Goal: Check status

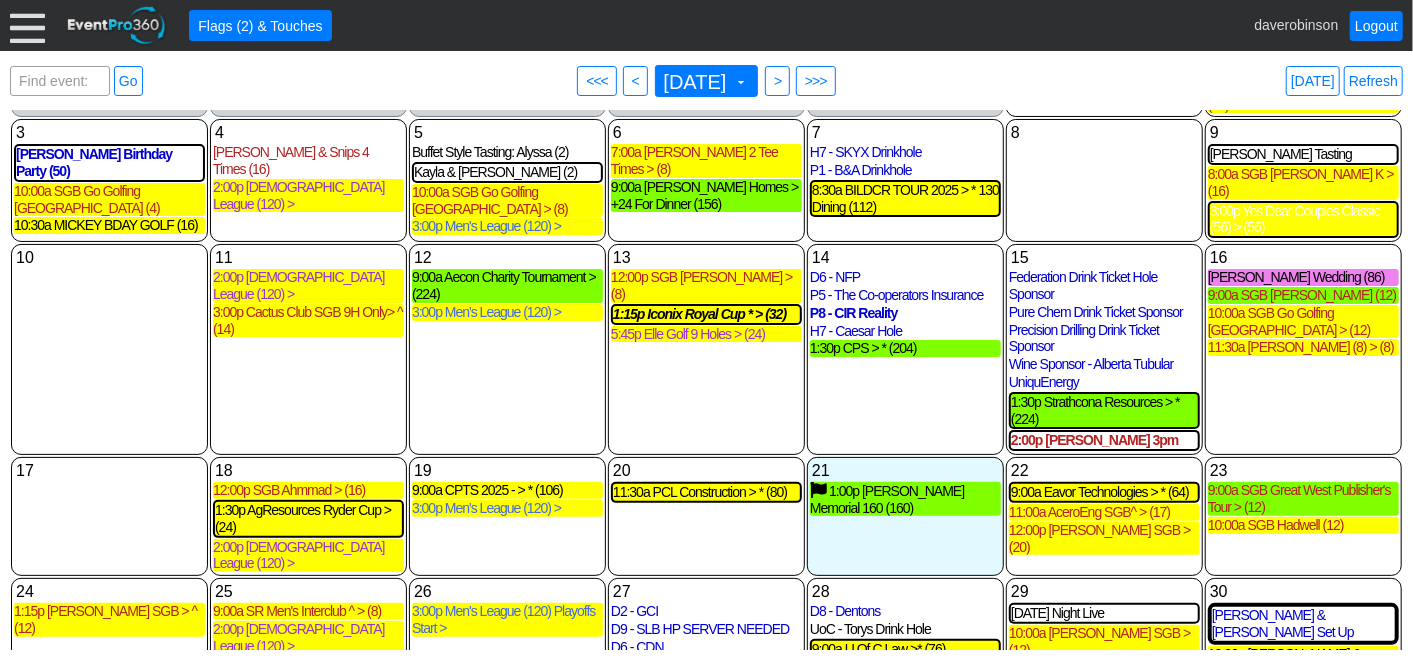
scroll to position [222, 0]
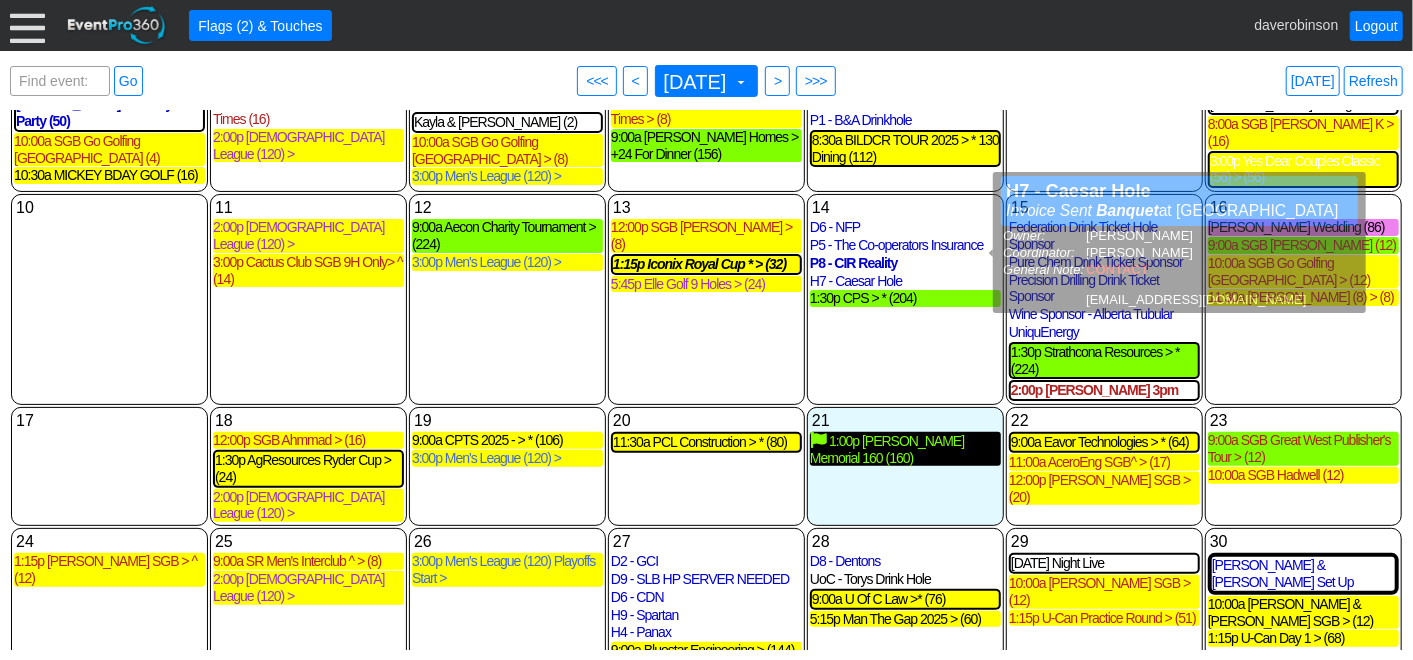
click at [913, 432] on div "1:00p Ben Docktor Memorial 160 (160)" at bounding box center [905, 449] width 191 height 34
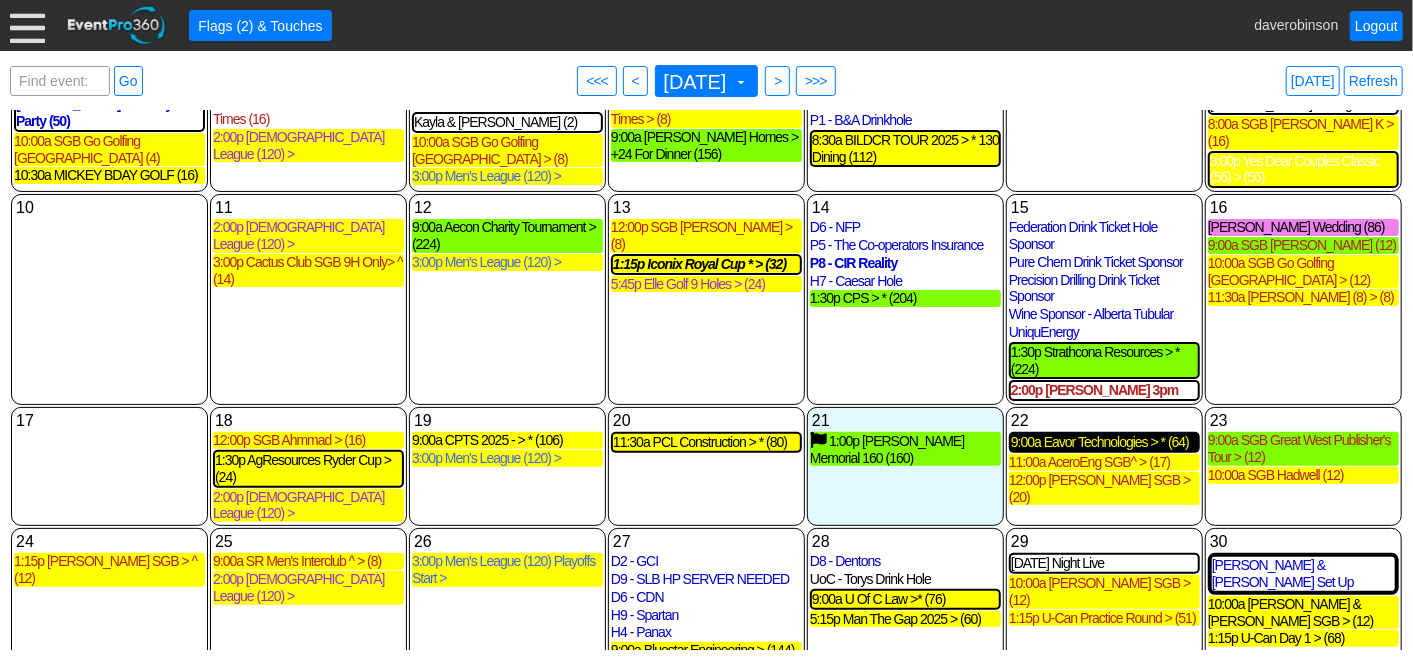
click at [1105, 434] on div "9:00a Eavor Technologies > * (64)" at bounding box center [1104, 442] width 187 height 17
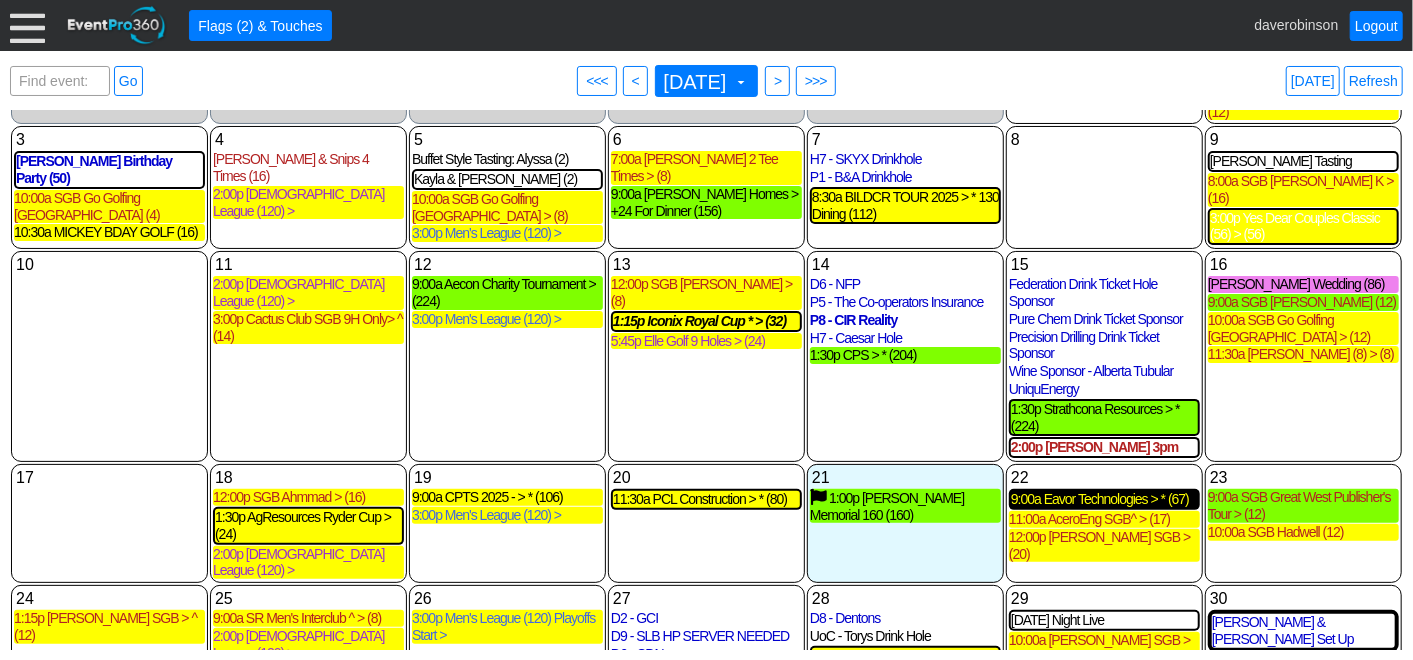
click at [1088, 491] on div "9:00a Eavor Technologies > * (67)" at bounding box center [1104, 499] width 187 height 17
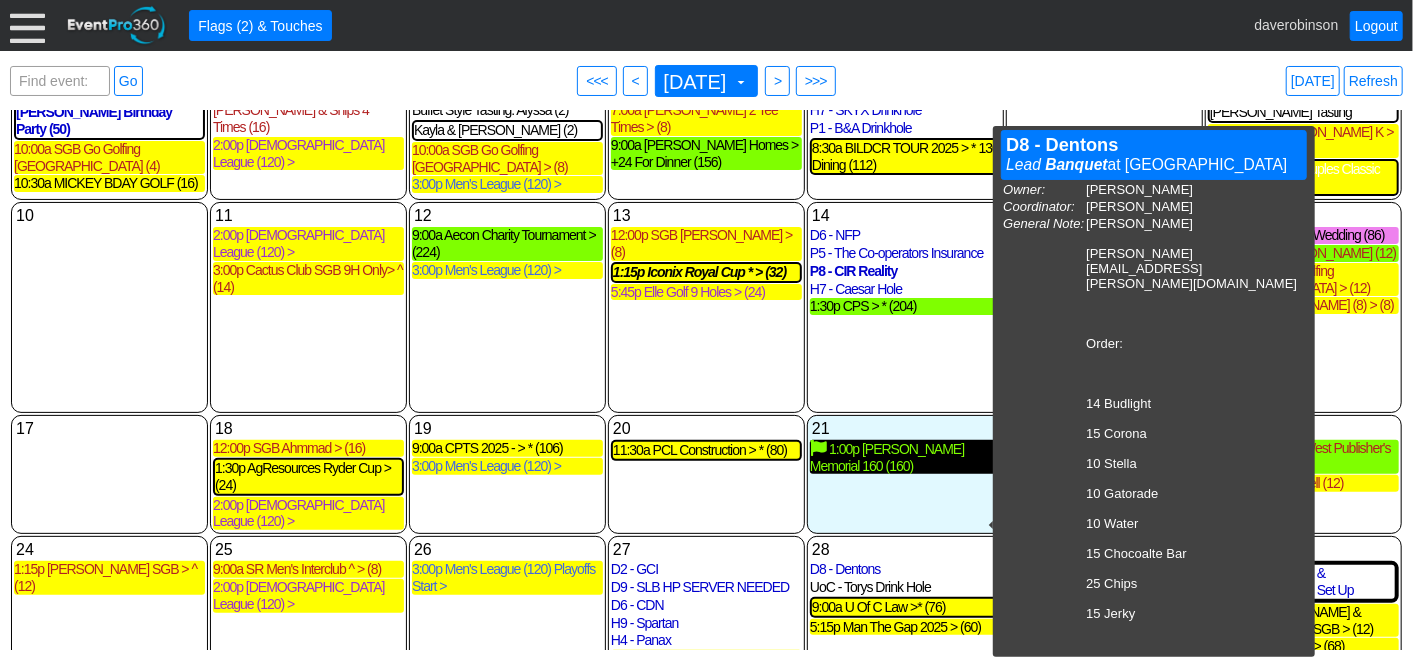
scroll to position [325, 0]
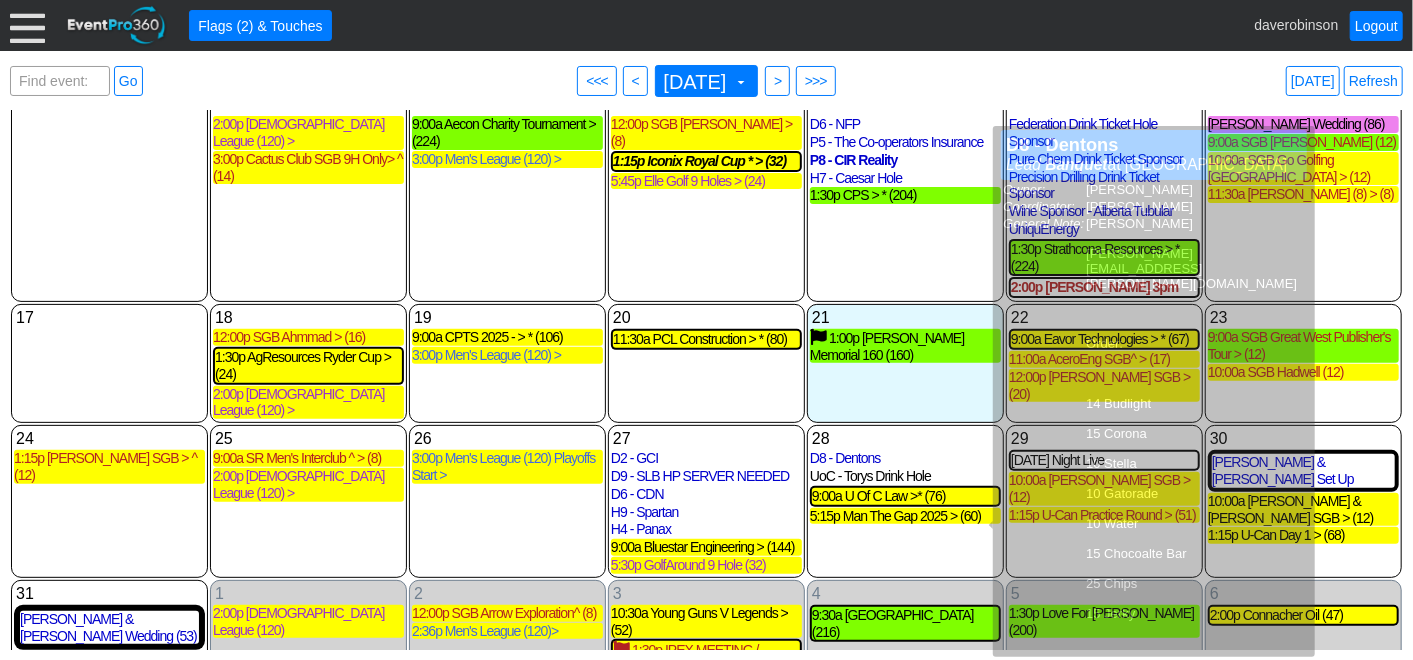
click at [934, 238] on div "14 Thursday D6 - NFP D6 - NFP Invoice Sent Banquet at Heritage Pointe Golf Club…" at bounding box center [905, 196] width 197 height 211
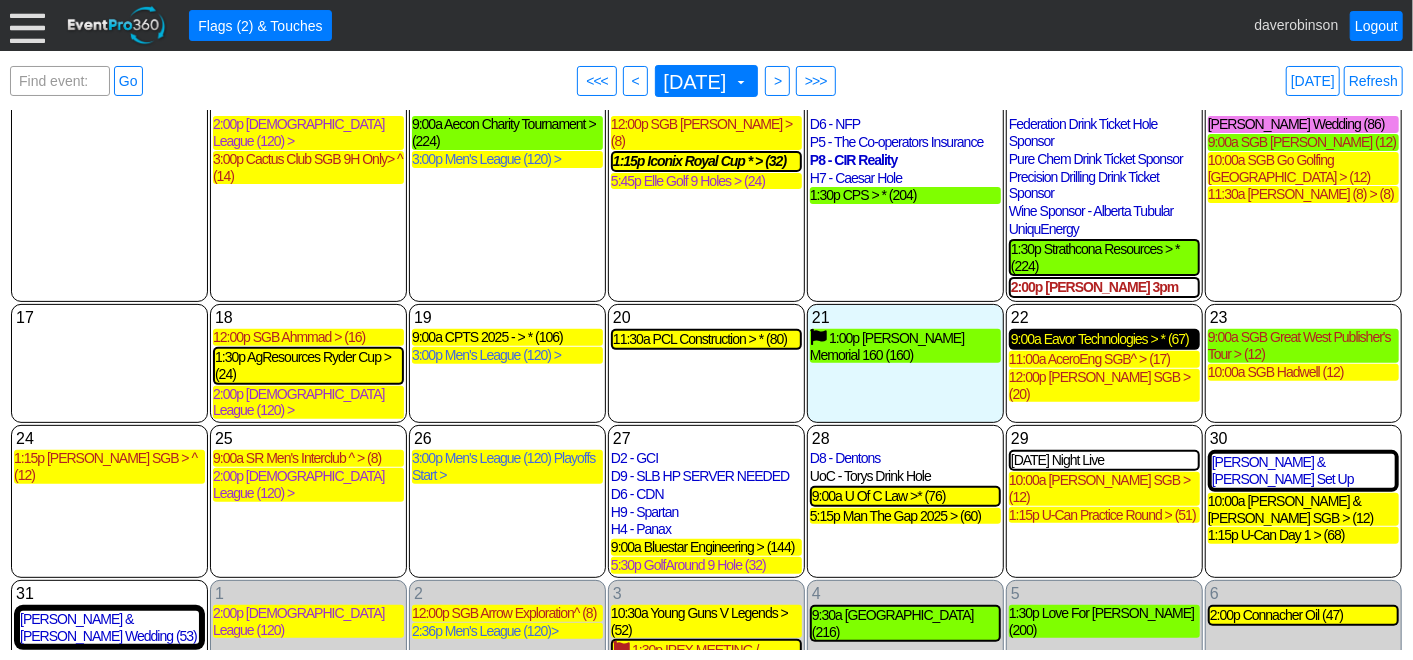
click at [1099, 331] on div "9:00a Eavor Technologies > * (67)" at bounding box center [1104, 339] width 187 height 17
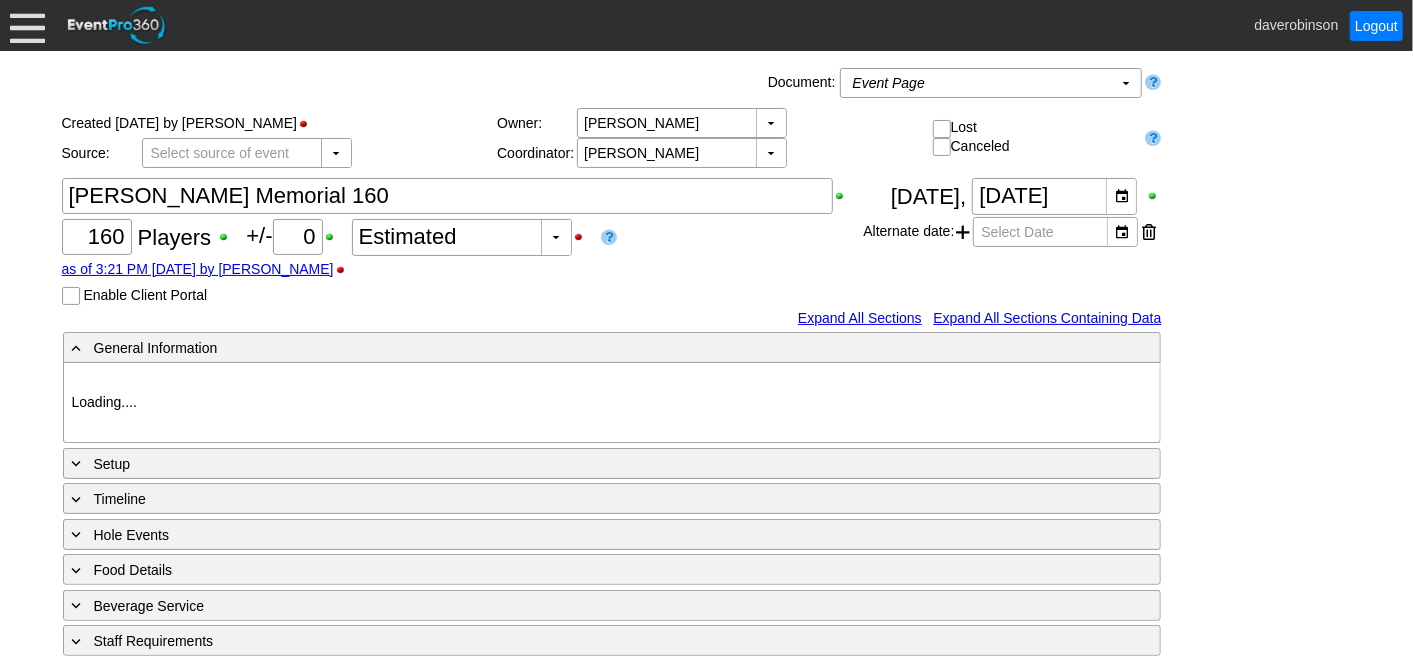
type input "Heritage Pointe Golf Club"
type input "Corporate Tournament"
type input "Scramble"
type input "Shotgun"
type input "Black"
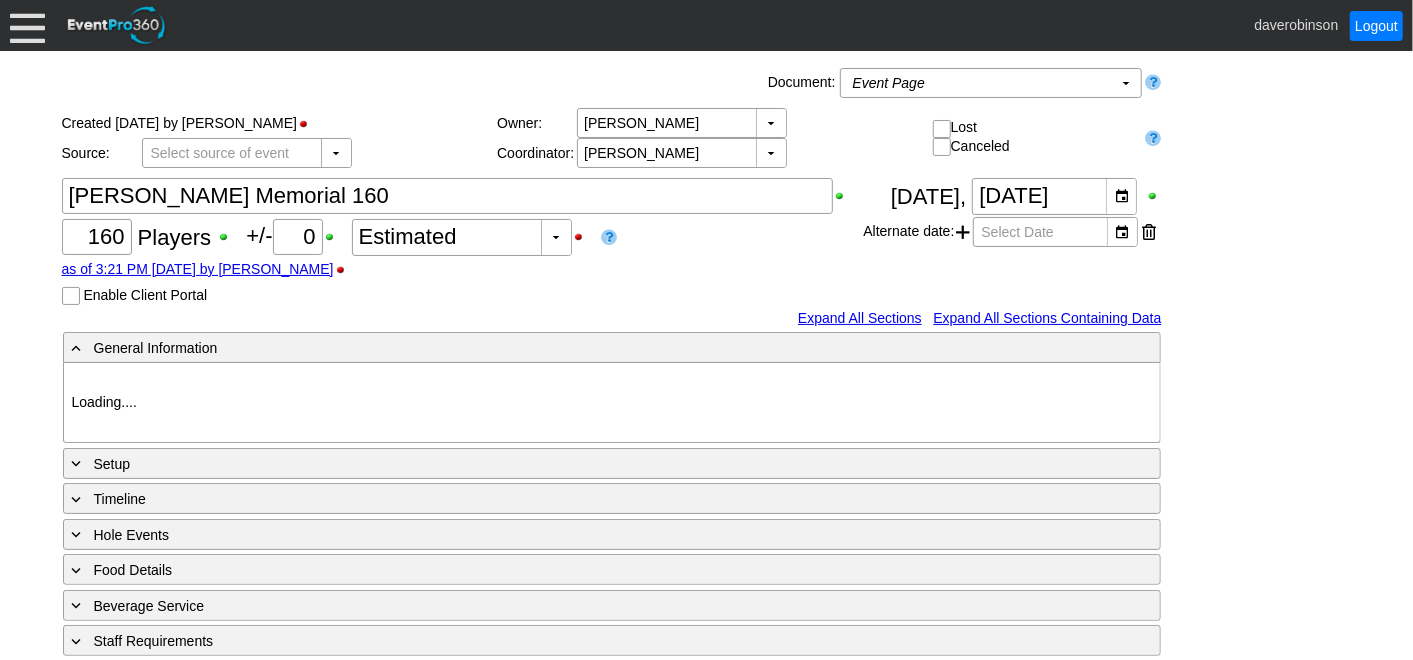
type input "Red"
type input "White"
type input "1103098"
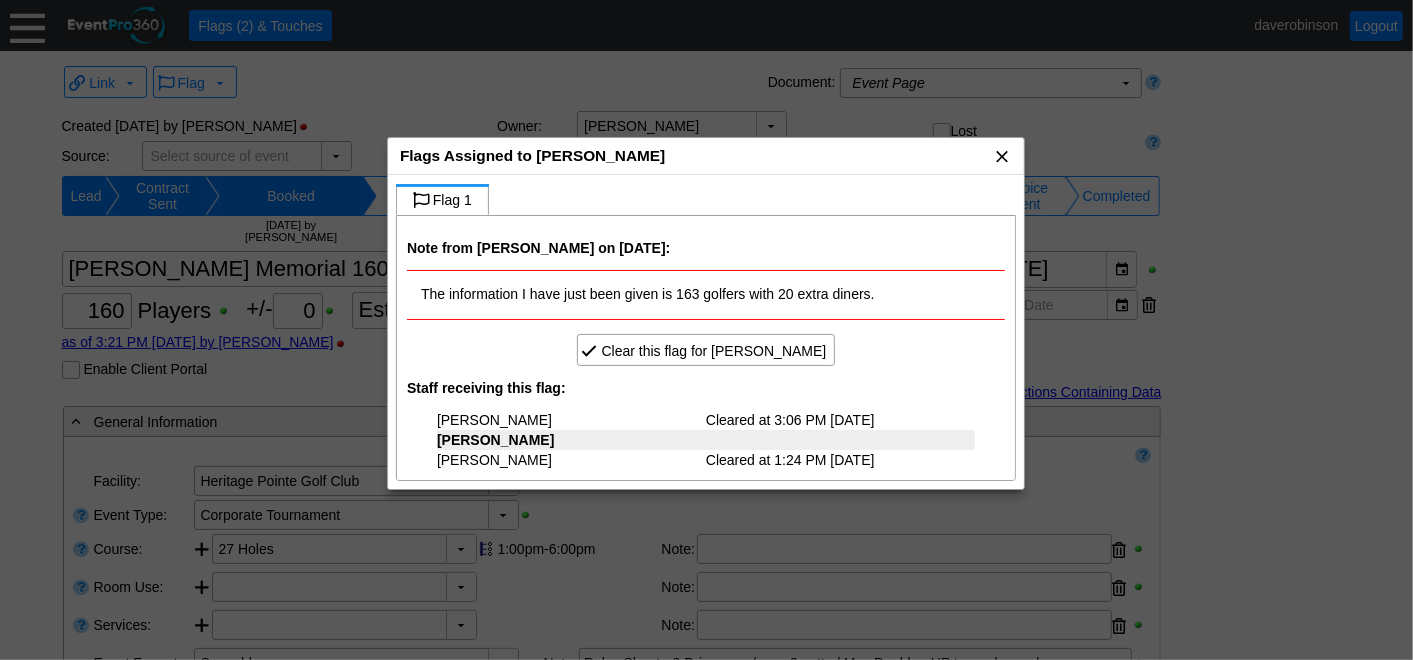
click at [1000, 154] on span "x" at bounding box center [1002, 156] width 20 height 20
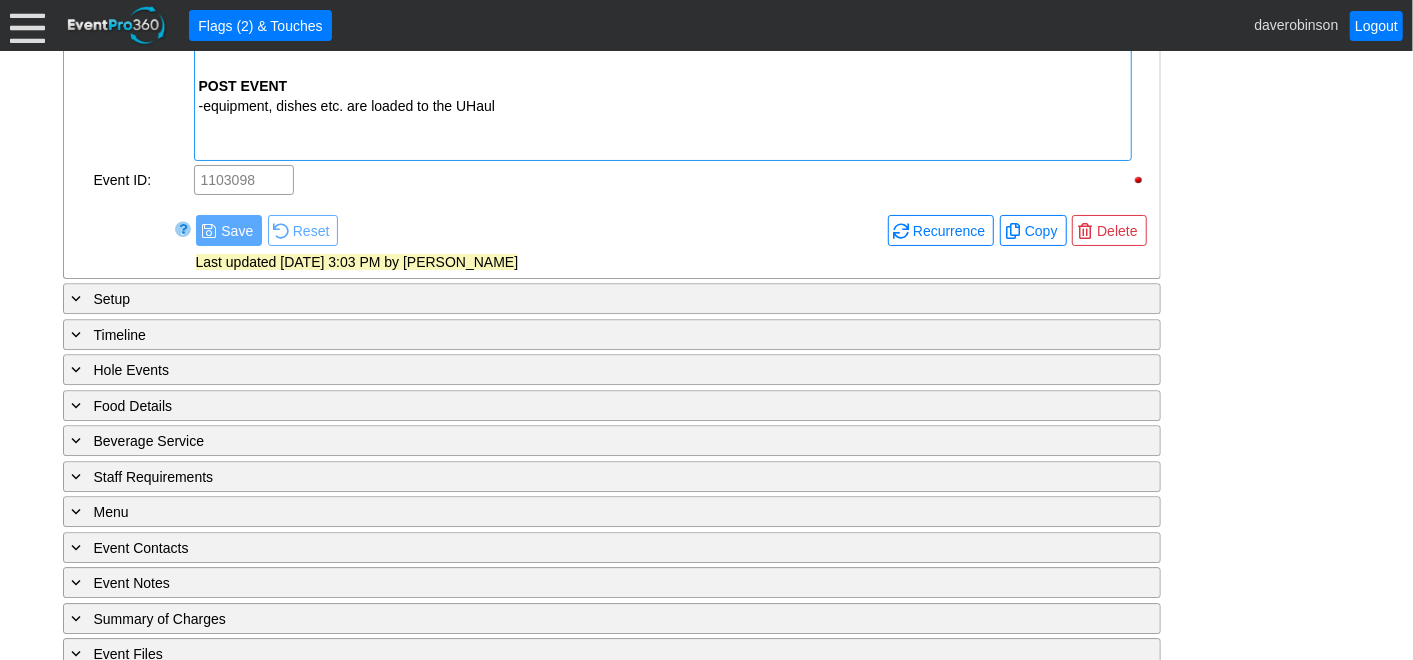
scroll to position [3236, 0]
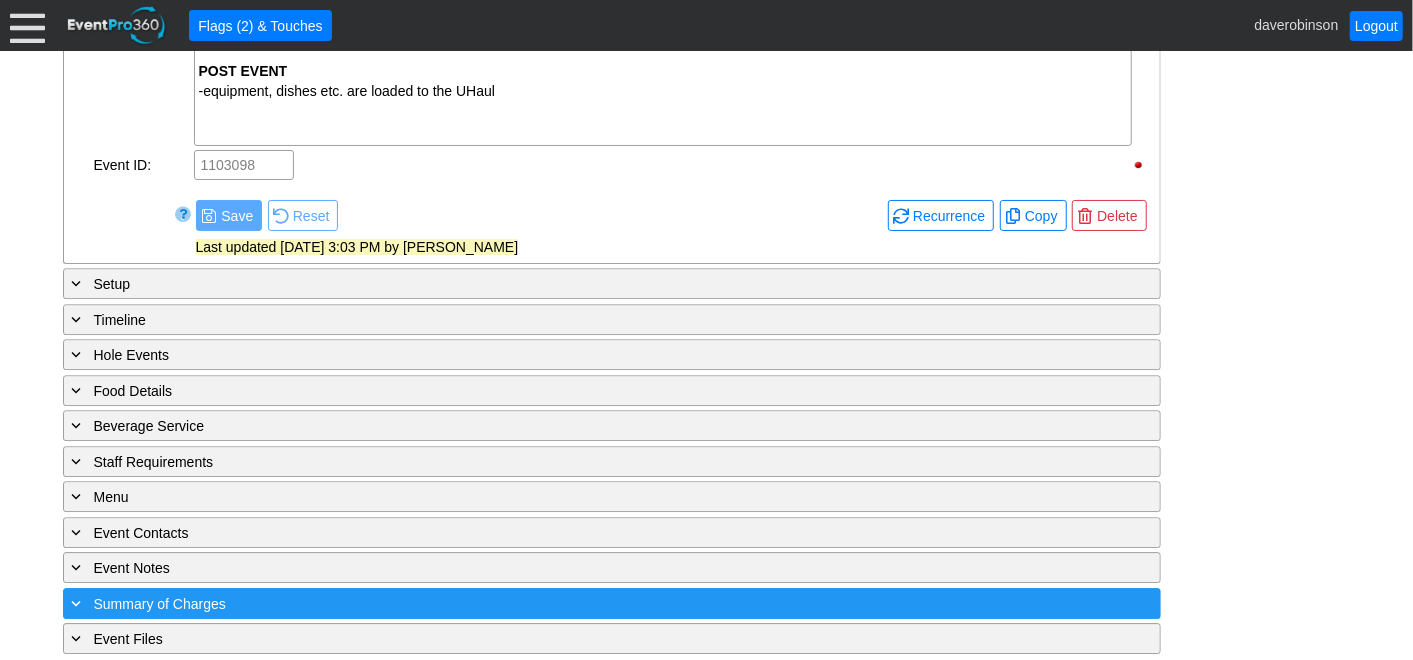
click at [182, 600] on div "+ Summary of Charges" at bounding box center [571, 603] width 1006 height 23
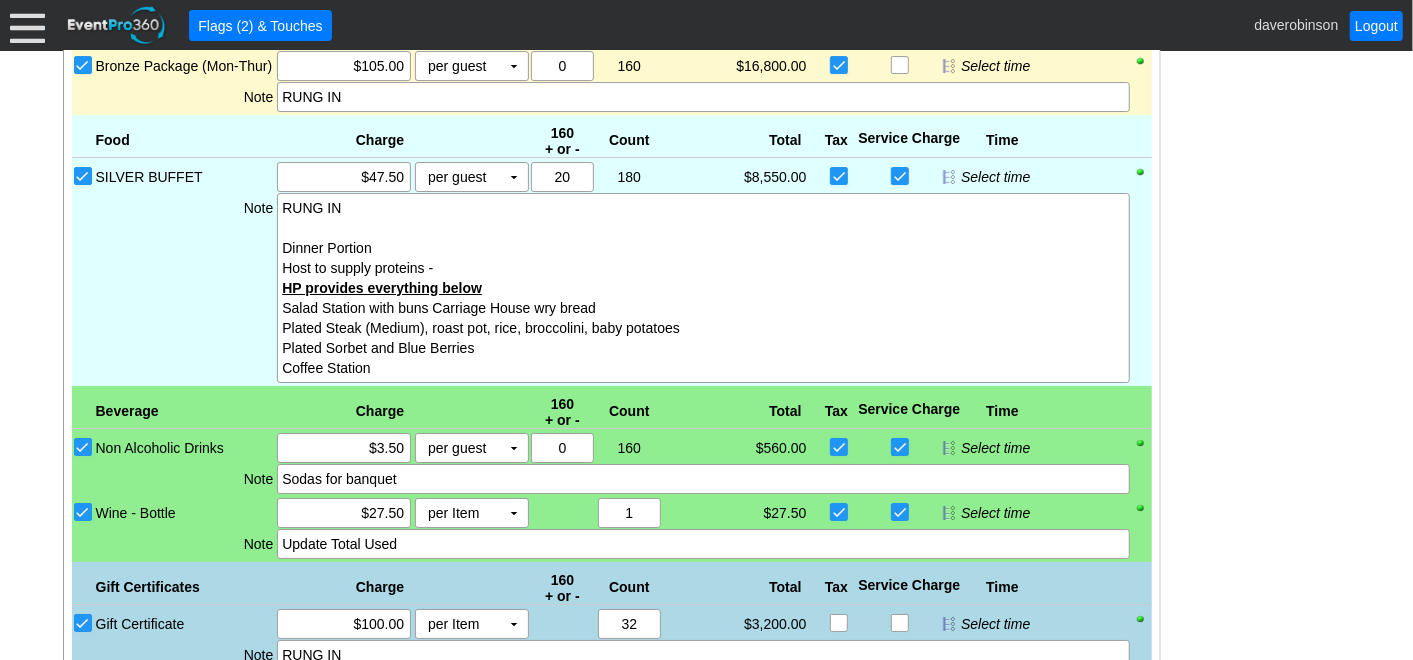
scroll to position [3973, 0]
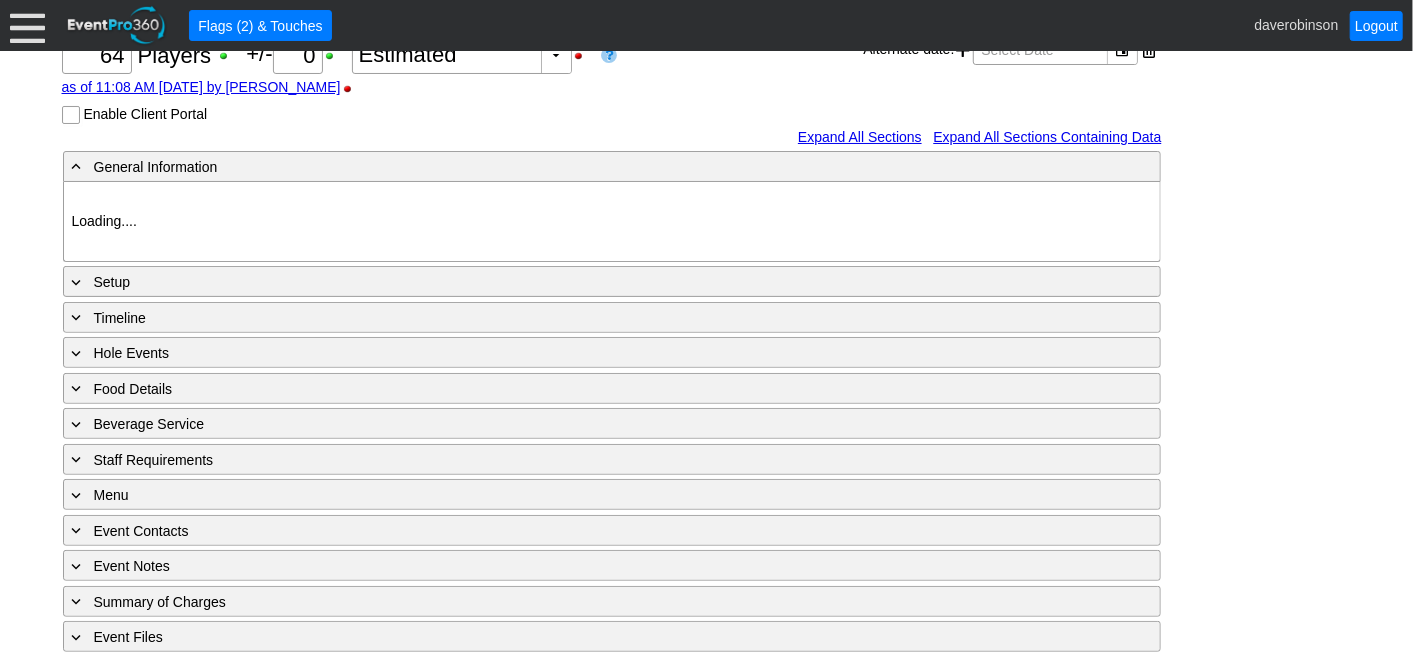
type input "Heritage Pointe Golf Club"
type input "Corporate Tournament"
type input "Scramble"
type input "Shotgun"
type input "Black"
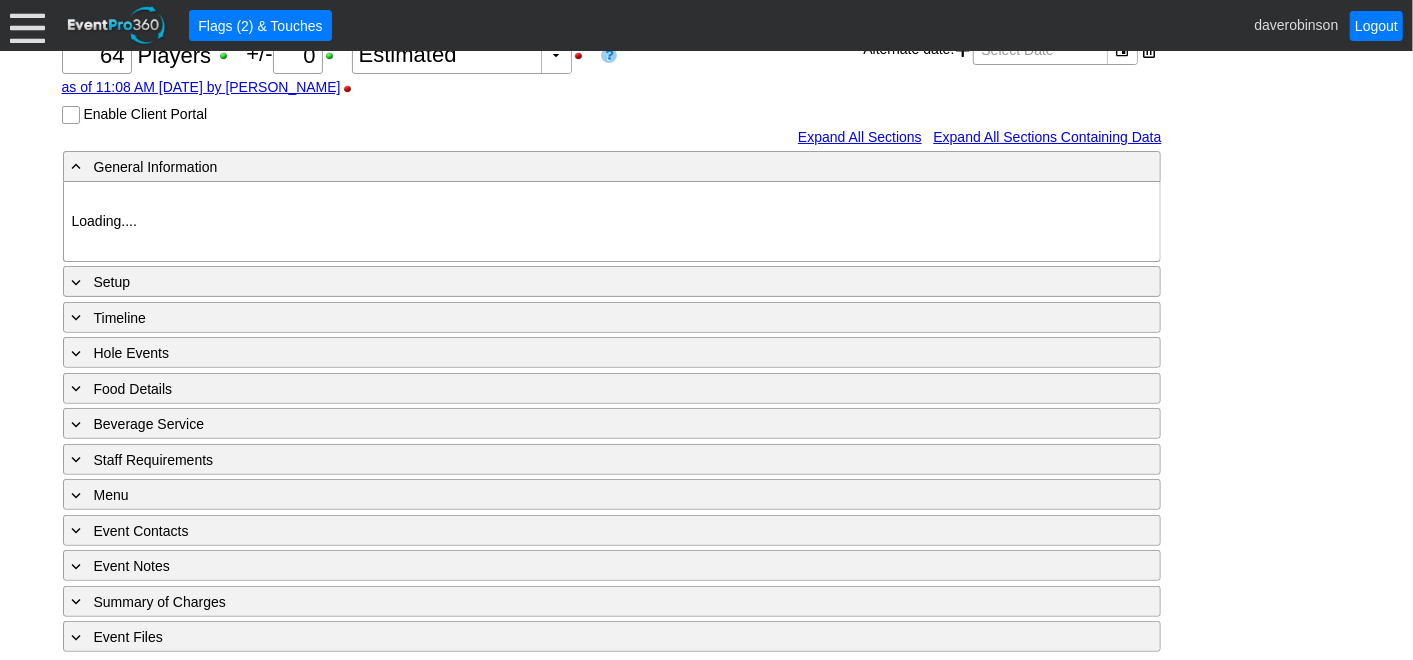
type input "Red"
type input "1107546"
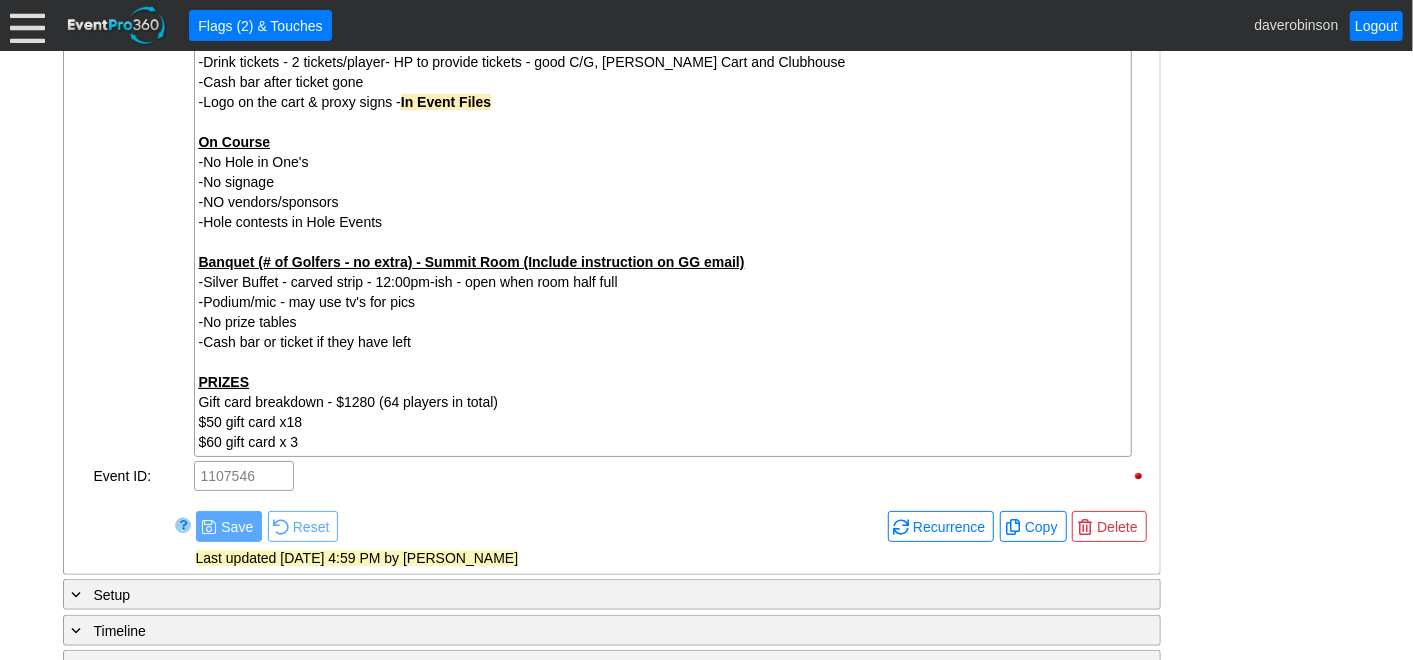
scroll to position [1237, 0]
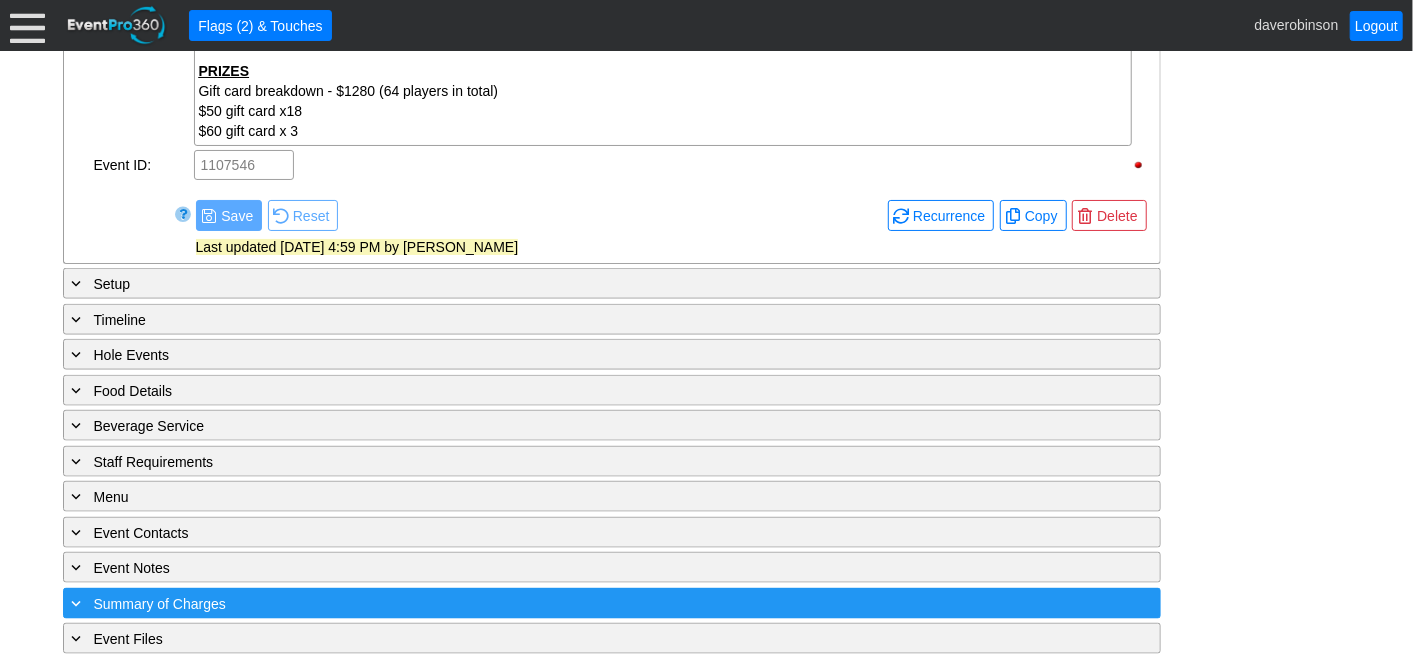
click at [351, 588] on div "+ Summary of Charges ▼" at bounding box center [612, 603] width 1098 height 31
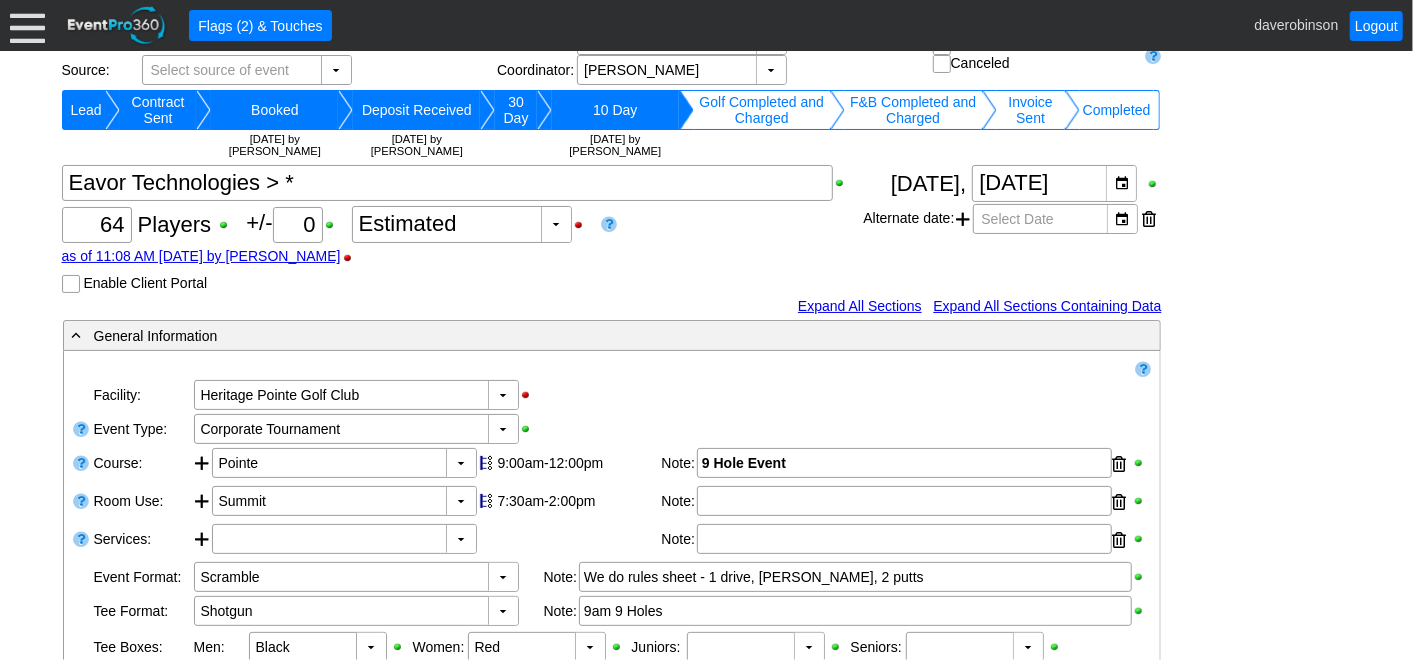
scroll to position [0, 0]
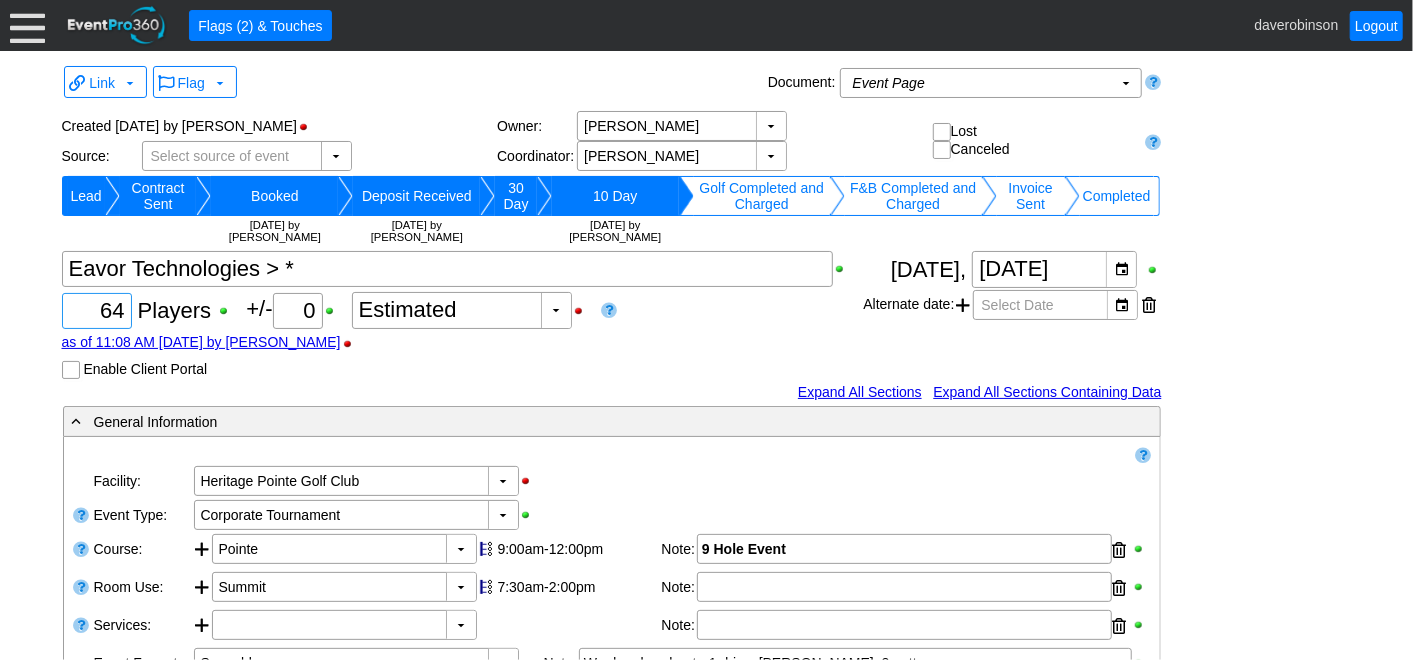
drag, startPoint x: 103, startPoint y: 313, endPoint x: 131, endPoint y: 316, distance: 28.2
click at [131, 316] on div "Χ 64 Players +/- Χ 0 ▼ Χ Estimated as of 11:08 AM on Friday, 8/15/2025 by daver…" at bounding box center [463, 315] width 802 height 128
type input "67"
click at [765, 337] on div "as of 11:08 AM on Friday, 8/15/2025 by daverobinson" at bounding box center [463, 342] width 802 height 16
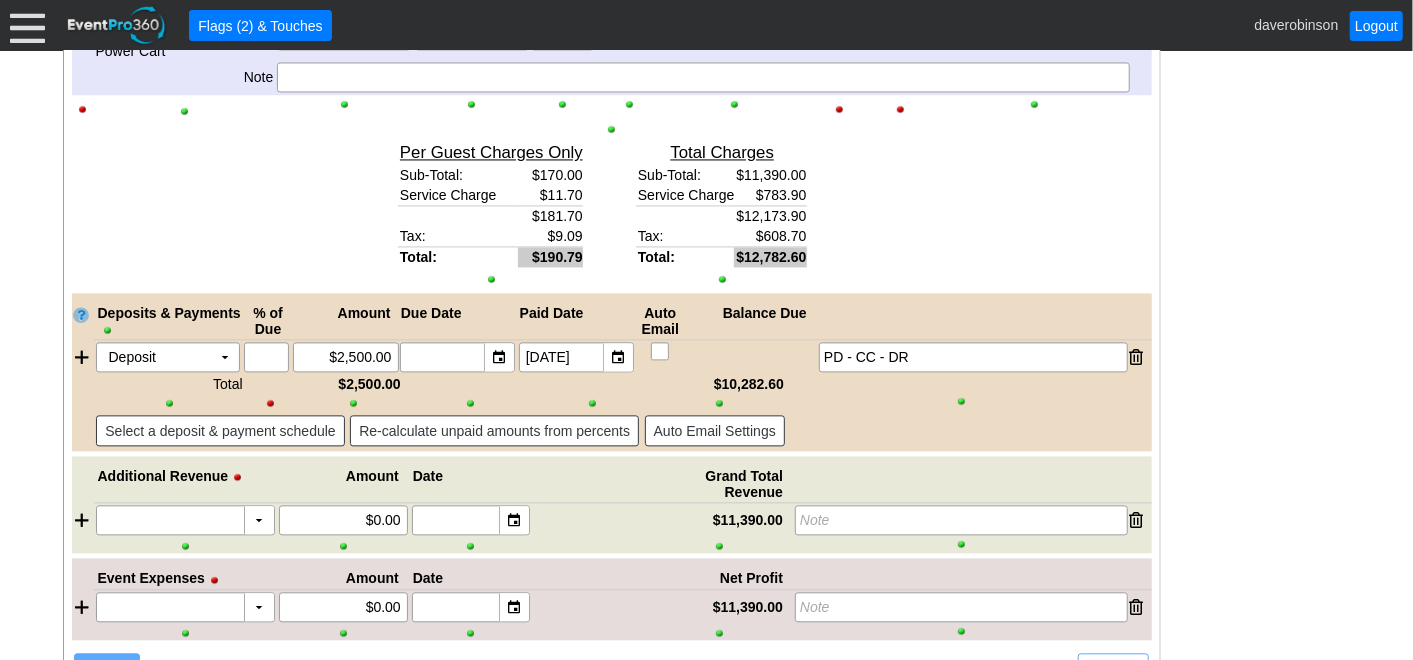
scroll to position [2316, 0]
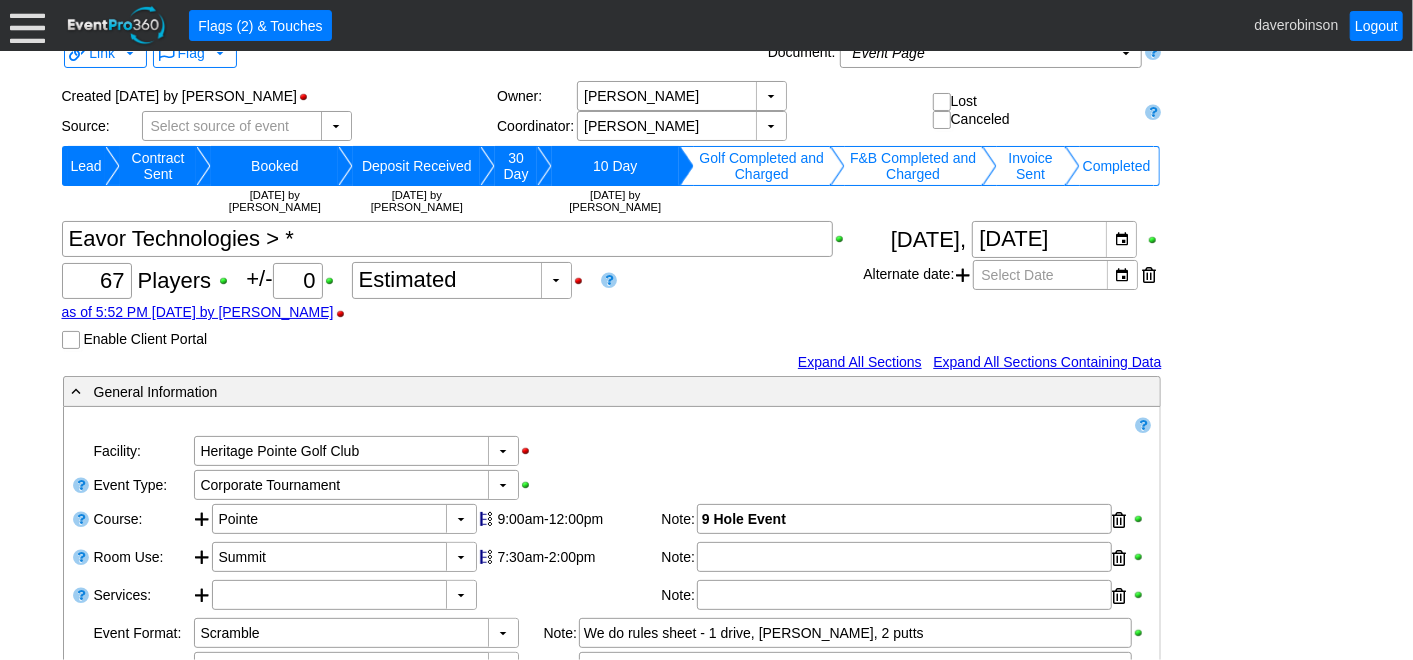
scroll to position [0, 0]
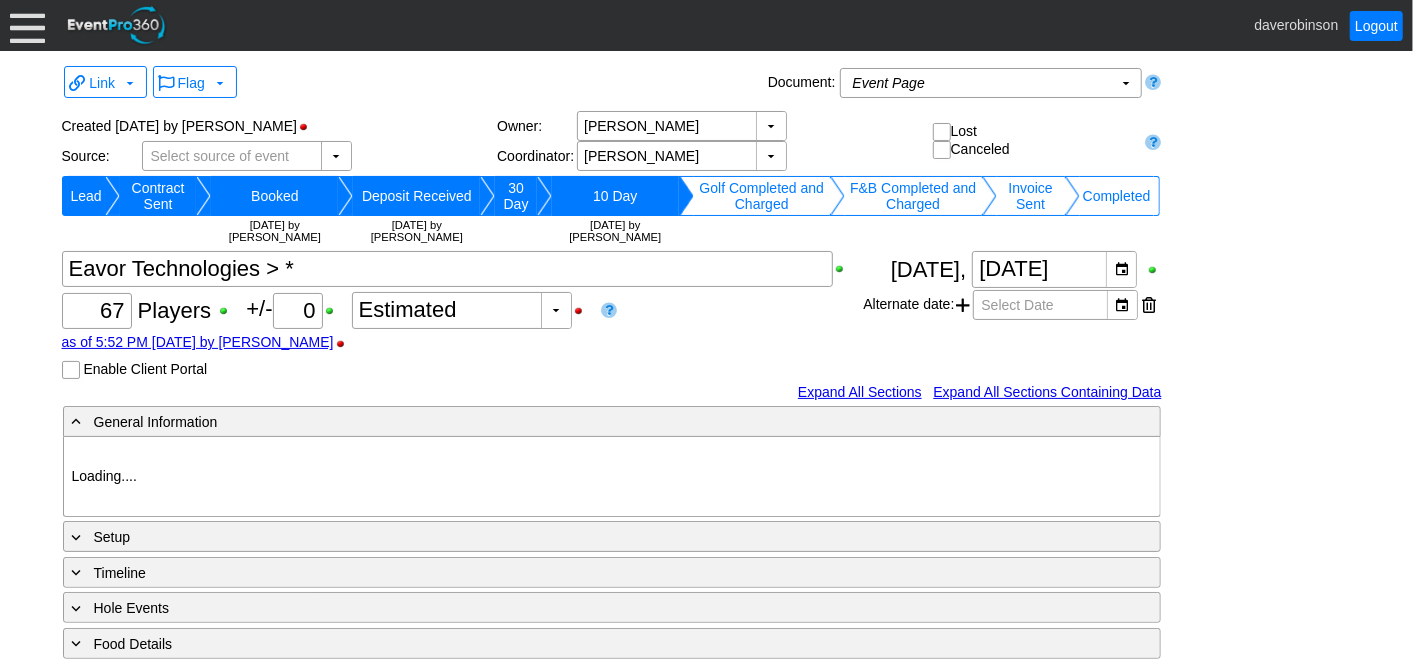
type input "Heritage Pointe Golf Club"
type input "Corporate Tournament"
type input "Scramble"
type input "Shotgun"
type input "Black"
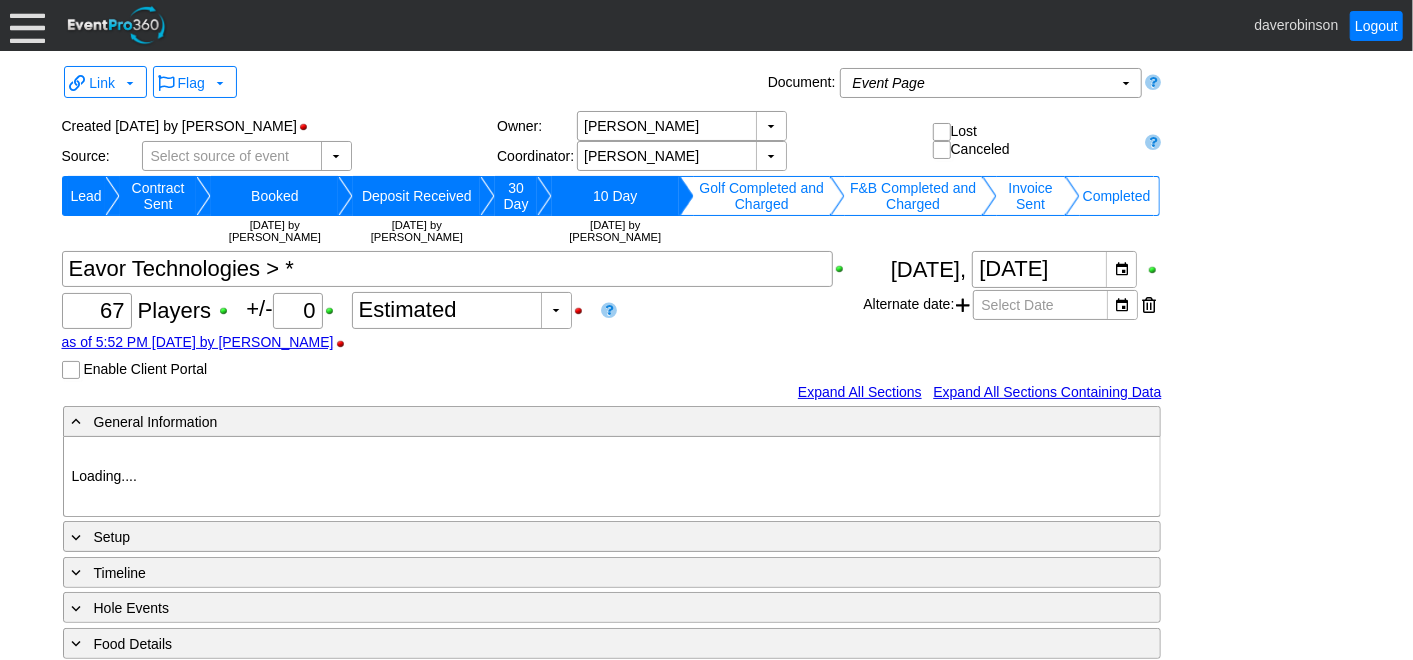
type input "Red"
type input "1107546"
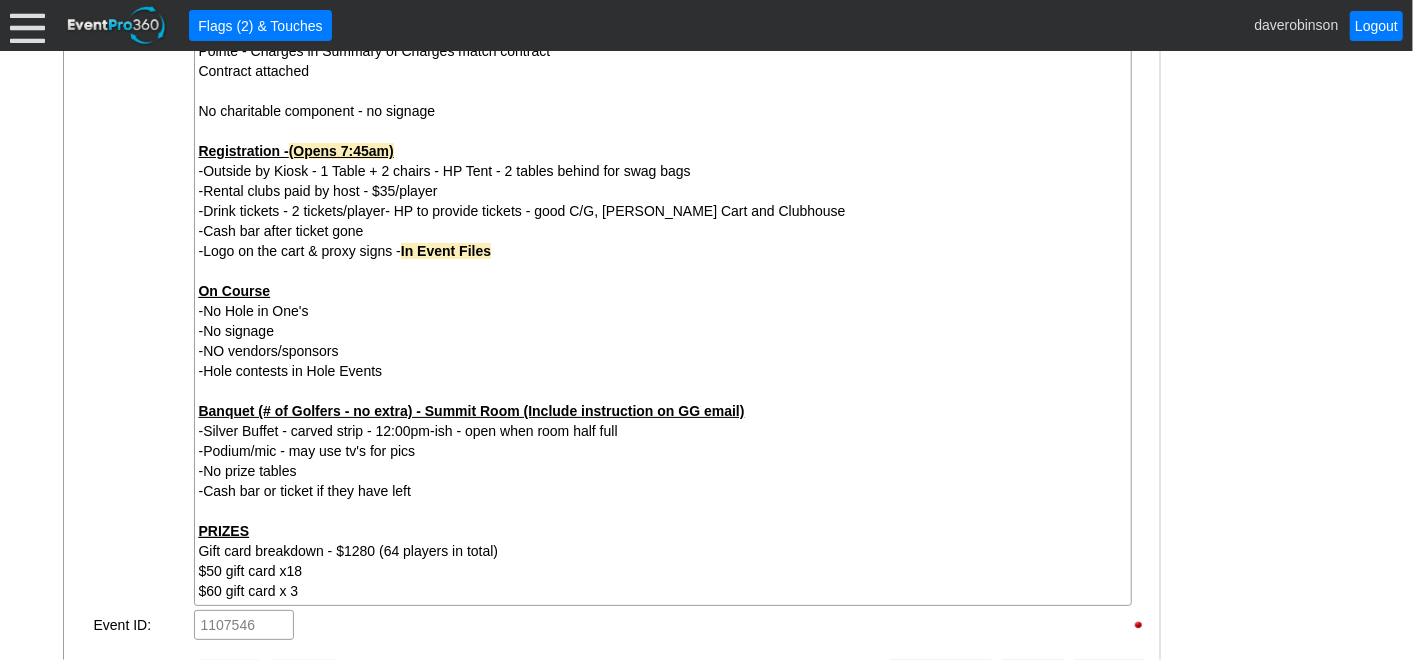
scroll to position [444, 0]
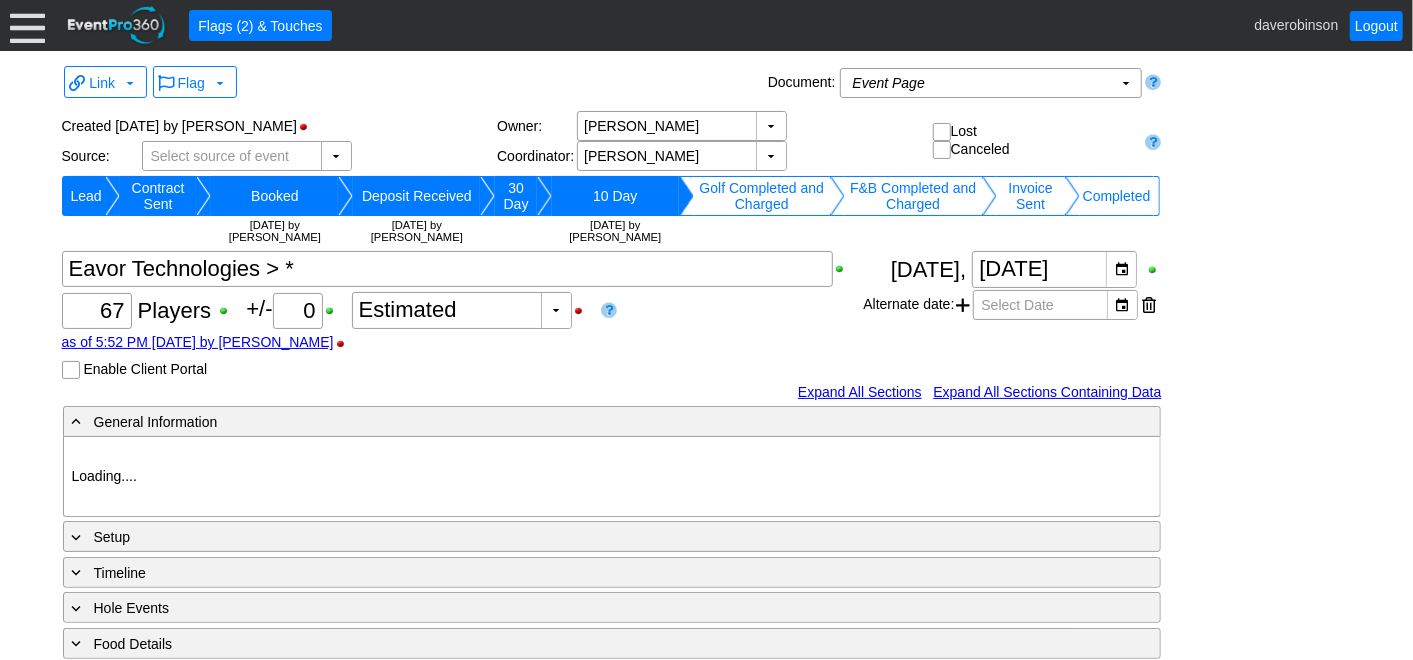
type input "Heritage Pointe Golf Club"
type input "Corporate Tournament"
type input "Scramble"
type input "Shotgun"
type input "Black"
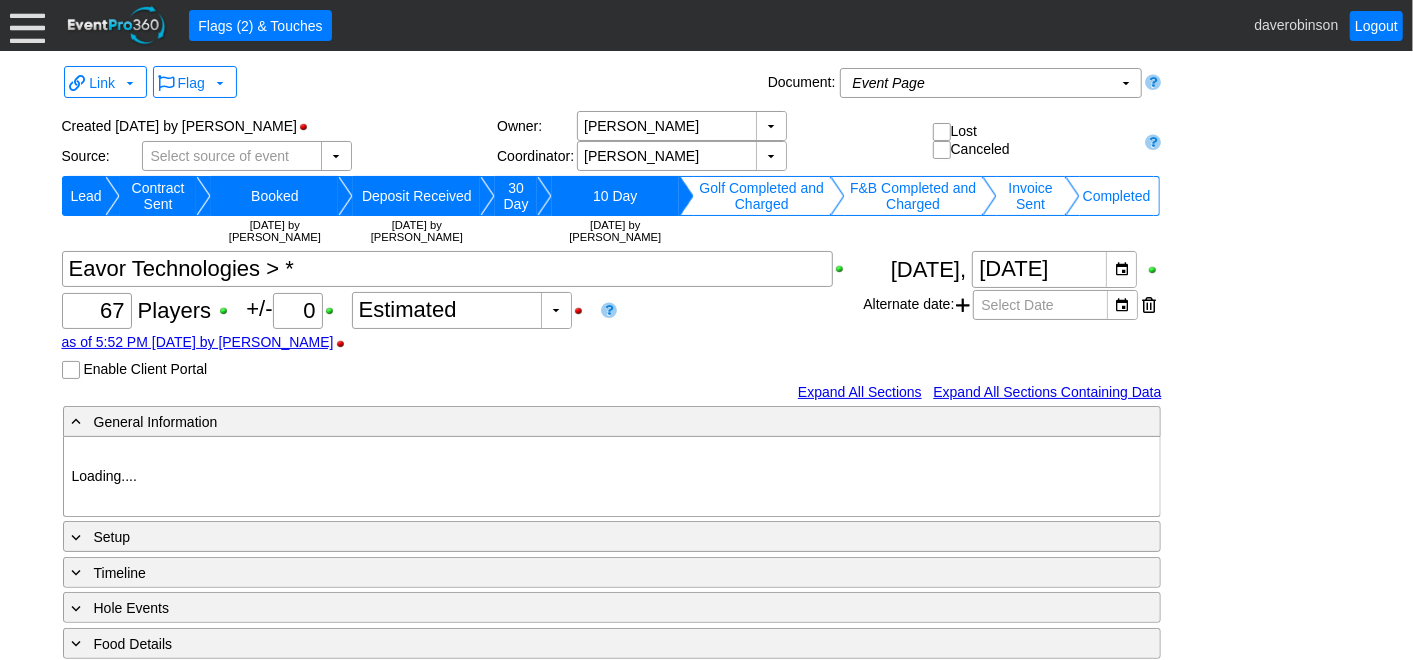
type input "Red"
type input "1107546"
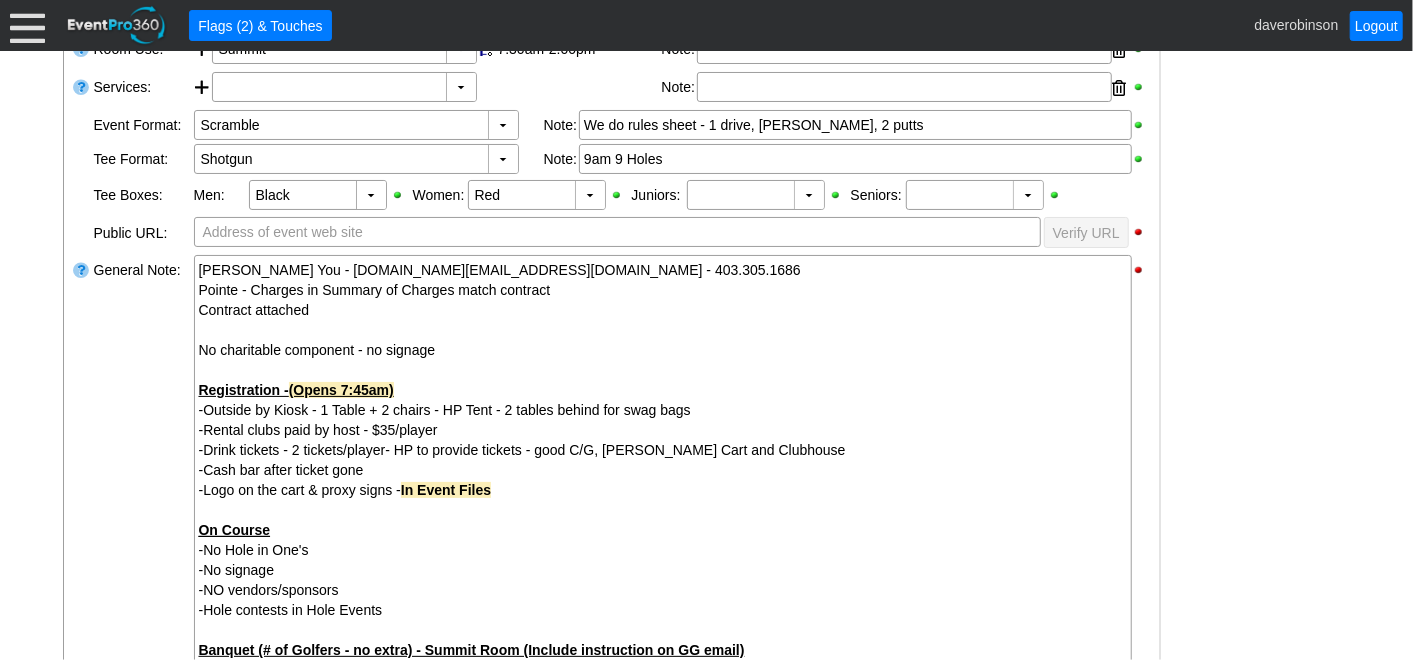
scroll to position [555, 0]
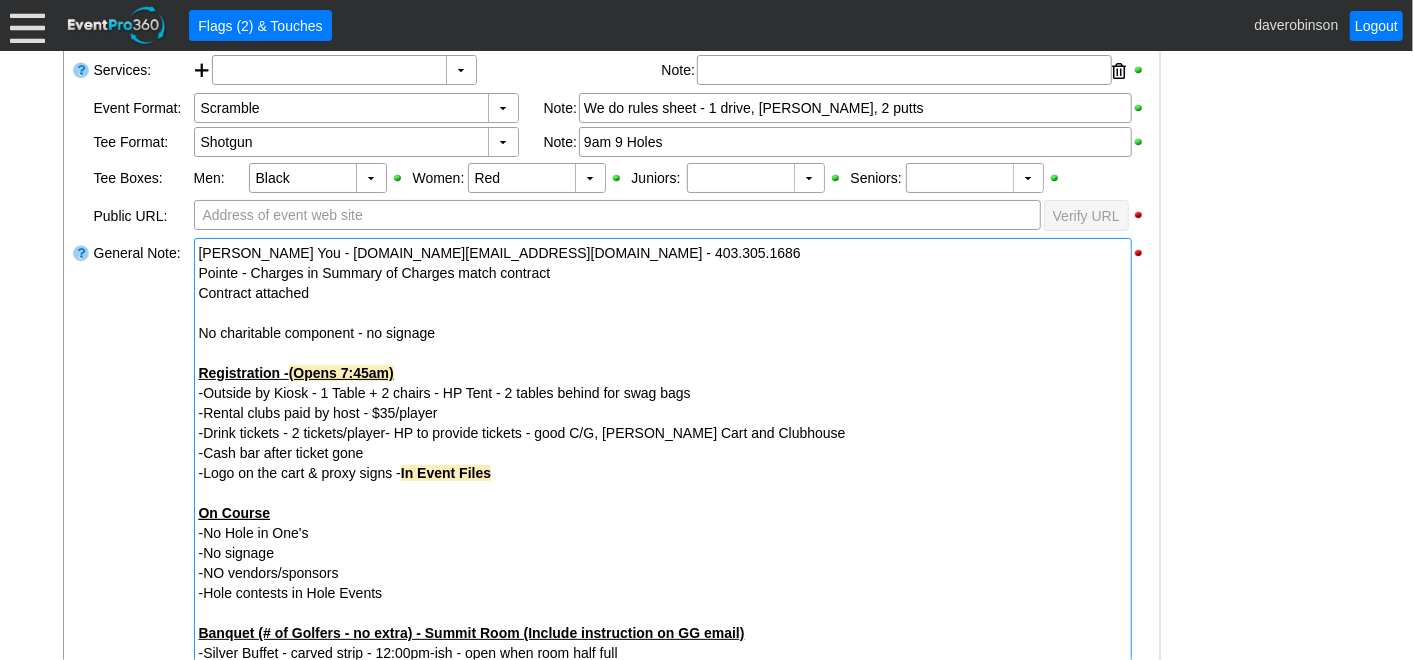
click at [498, 413] on div "-Rental clubs paid by host - $35/player" at bounding box center [663, 413] width 928 height 20
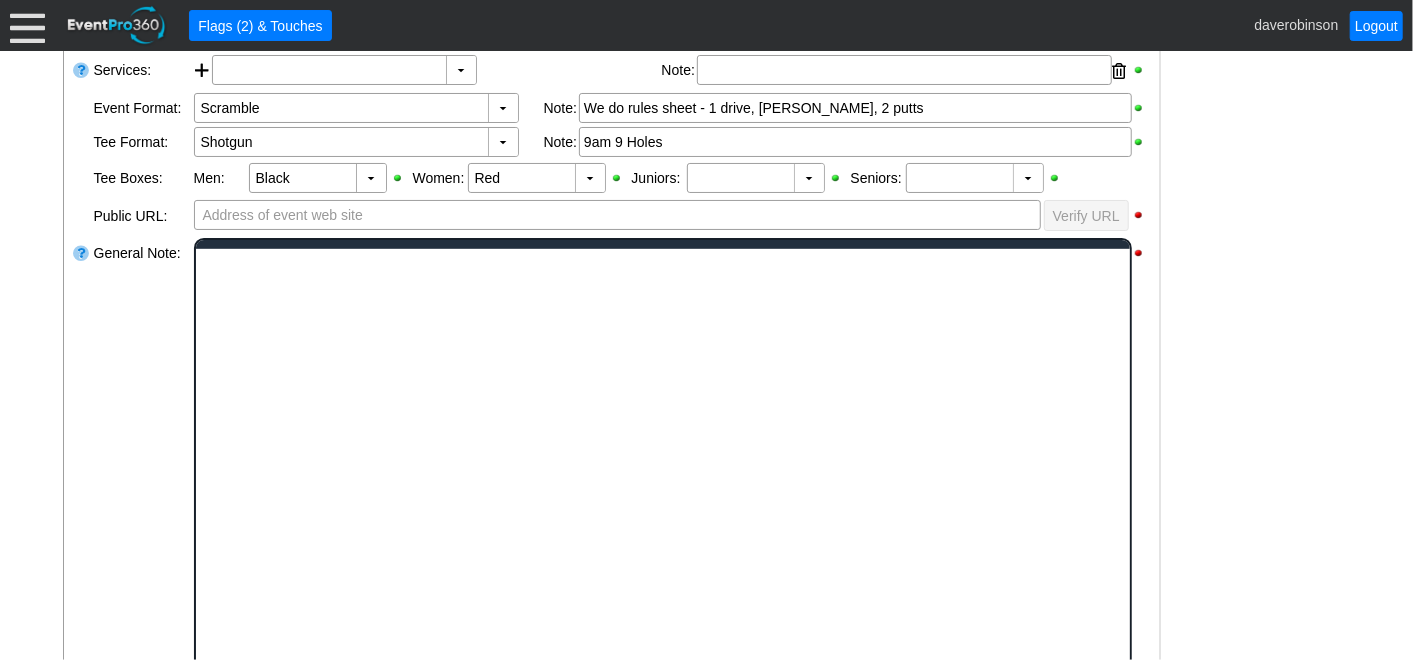
scroll to position [0, 0]
